Goal: Information Seeking & Learning: Learn about a topic

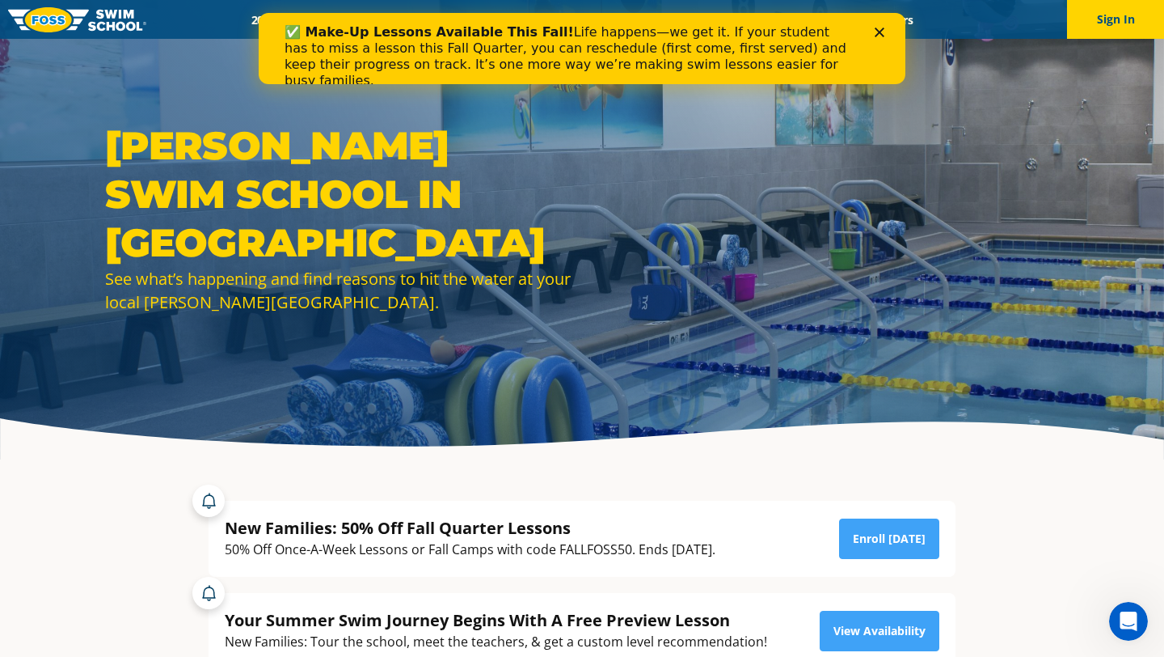
click at [880, 34] on icon "Close" at bounding box center [880, 32] width 10 height 10
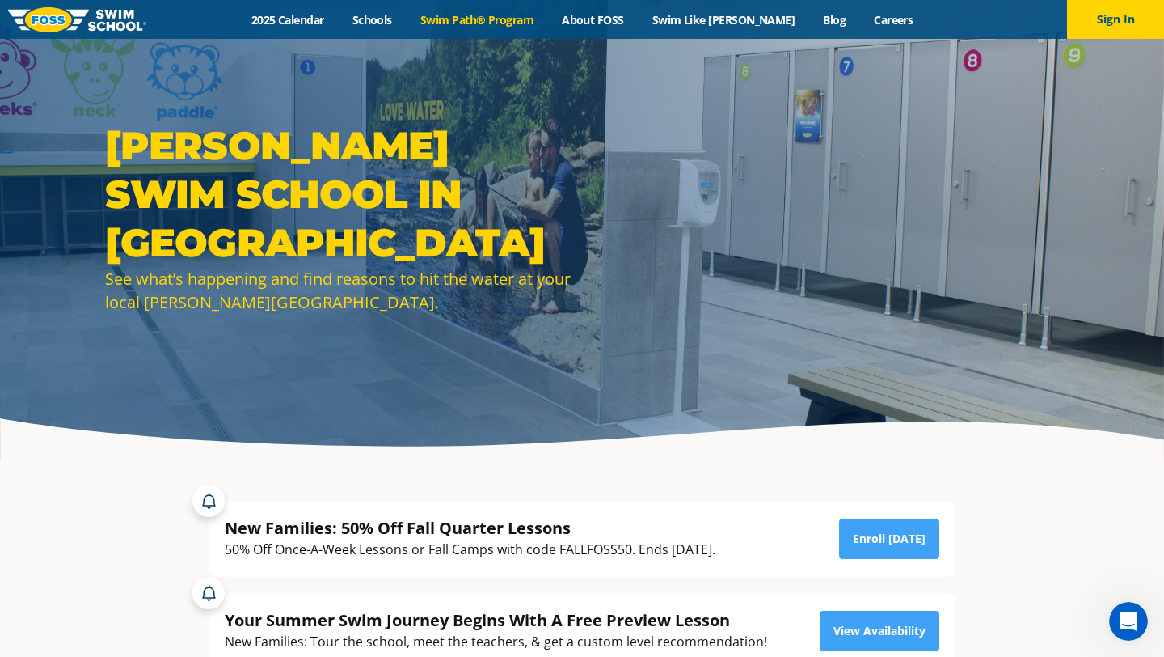
click at [476, 19] on link "Swim Path® Program" at bounding box center [477, 19] width 142 height 15
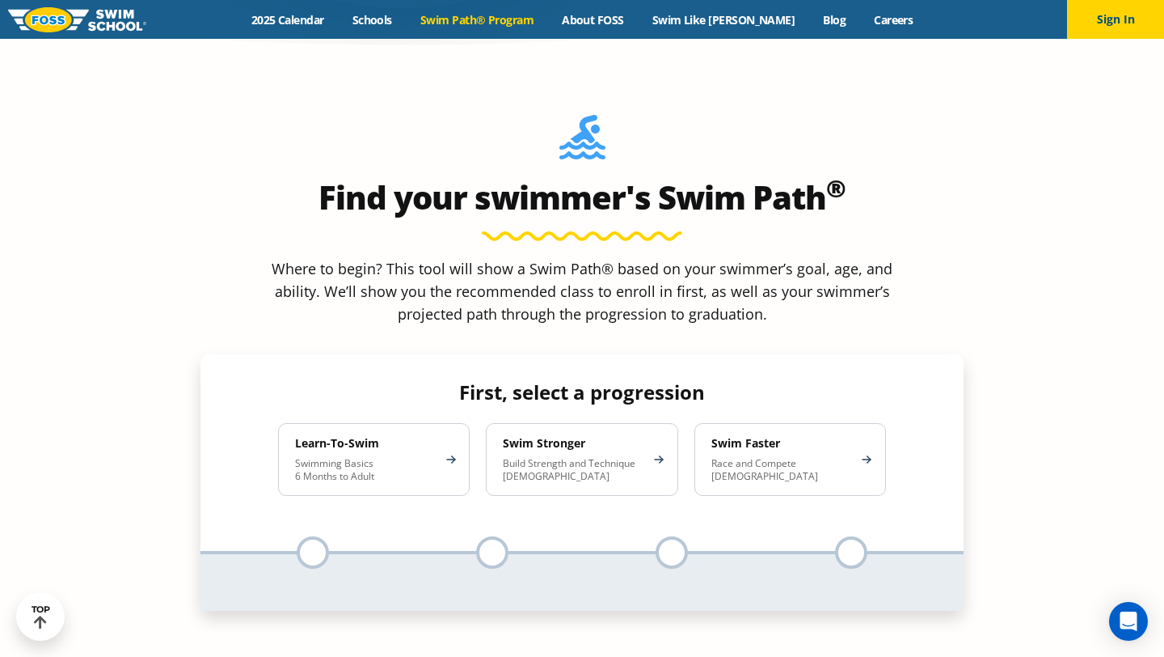
scroll to position [1455, 0]
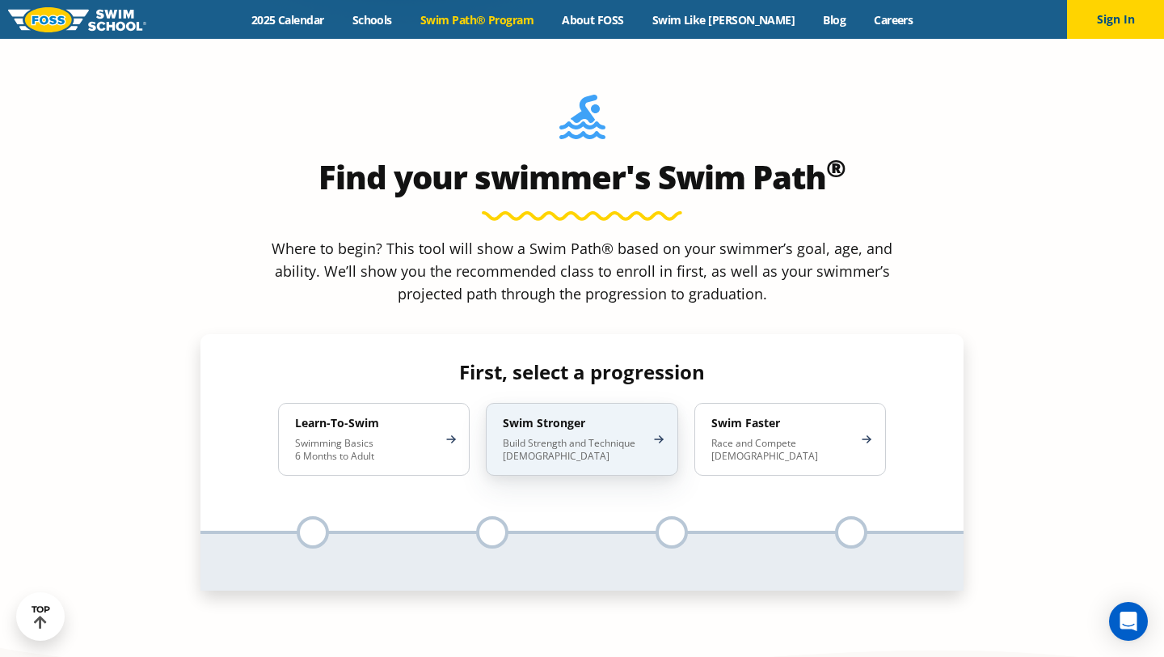
click at [602, 437] on p "Build Strength and Technique 5-13 Years Old" at bounding box center [574, 450] width 142 height 26
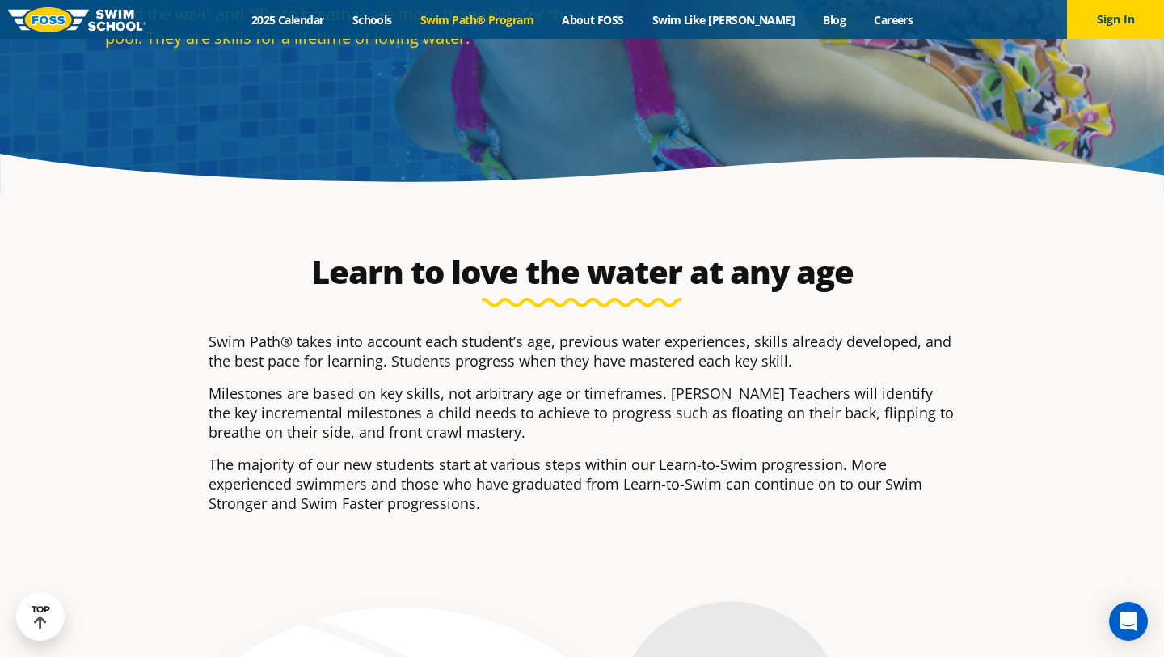
scroll to position [137, 0]
